Goal: Navigation & Orientation: Find specific page/section

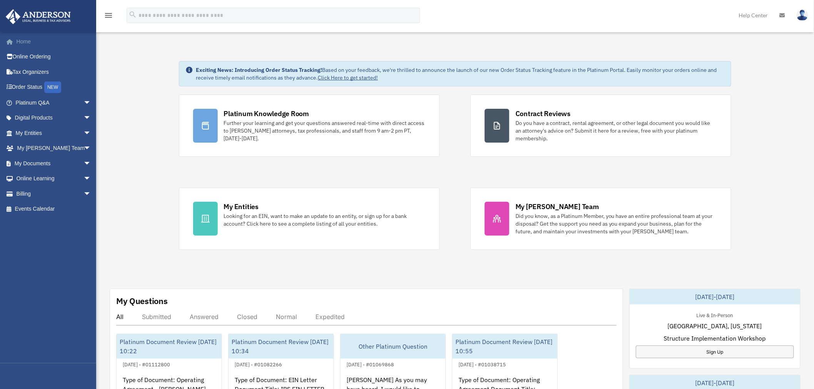
click at [23, 38] on link "Home" at bounding box center [53, 41] width 97 height 15
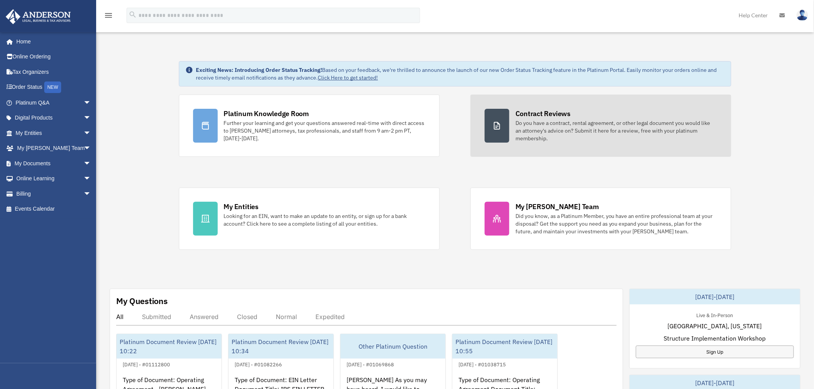
click at [585, 124] on div "Do you have a contract, rental agreement, or other legal document you would lik…" at bounding box center [616, 130] width 202 height 23
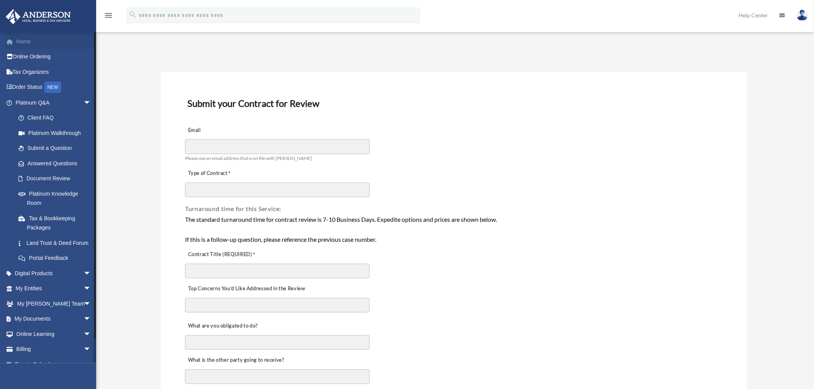
click at [32, 40] on link "Home" at bounding box center [53, 41] width 97 height 15
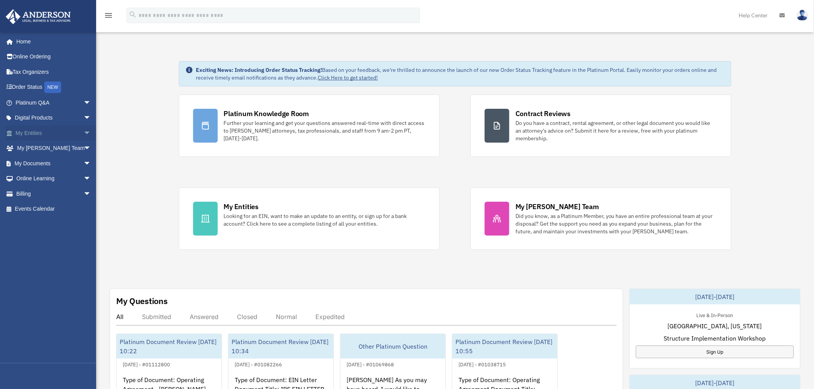
click at [83, 133] on span "arrow_drop_down" at bounding box center [90, 133] width 15 height 16
